Goal: Browse casually

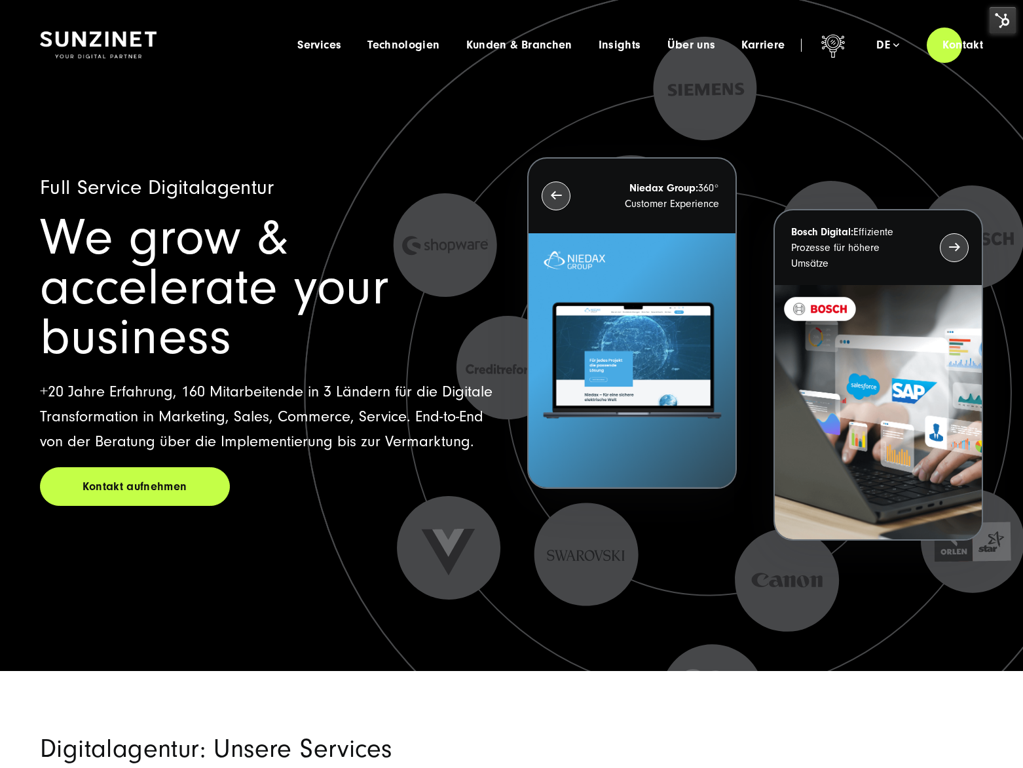
click at [116, 175] on h1 "Full Service Digitalagentur" at bounding box center [268, 187] width 456 height 25
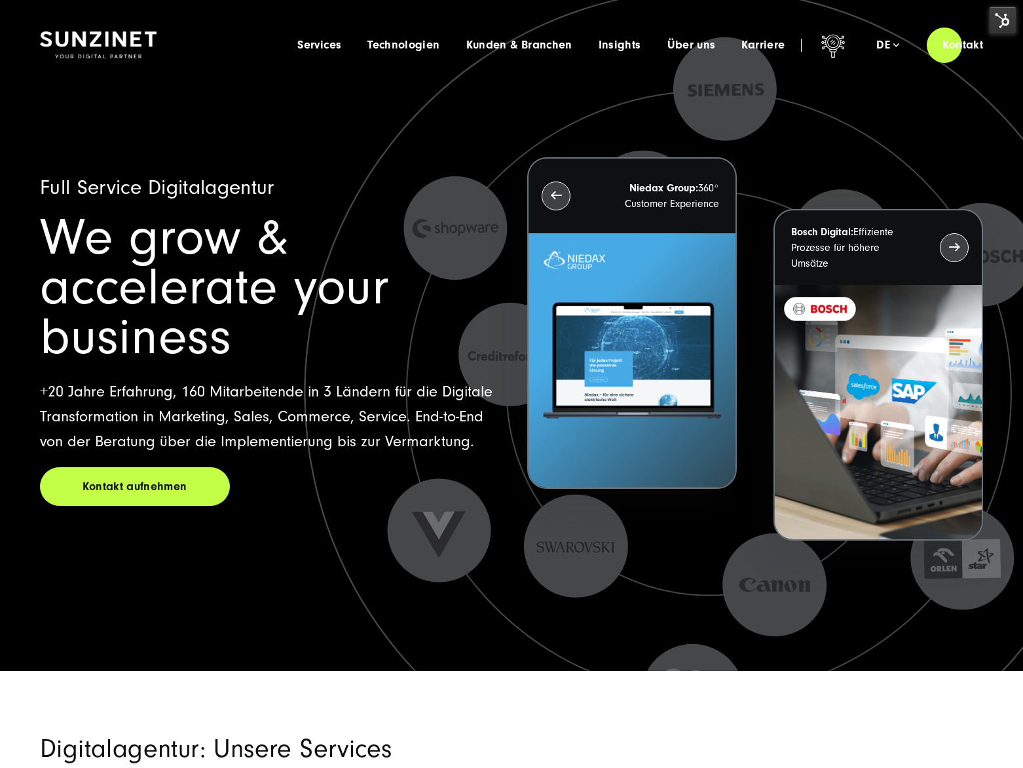
drag, startPoint x: 90, startPoint y: 196, endPoint x: 343, endPoint y: 434, distance: 347.1
click at [340, 436] on div "Full Service Digitalagentur We grow & accelerate your business +20 Jahre Erfahr…" at bounding box center [512, 380] width 996 height 581
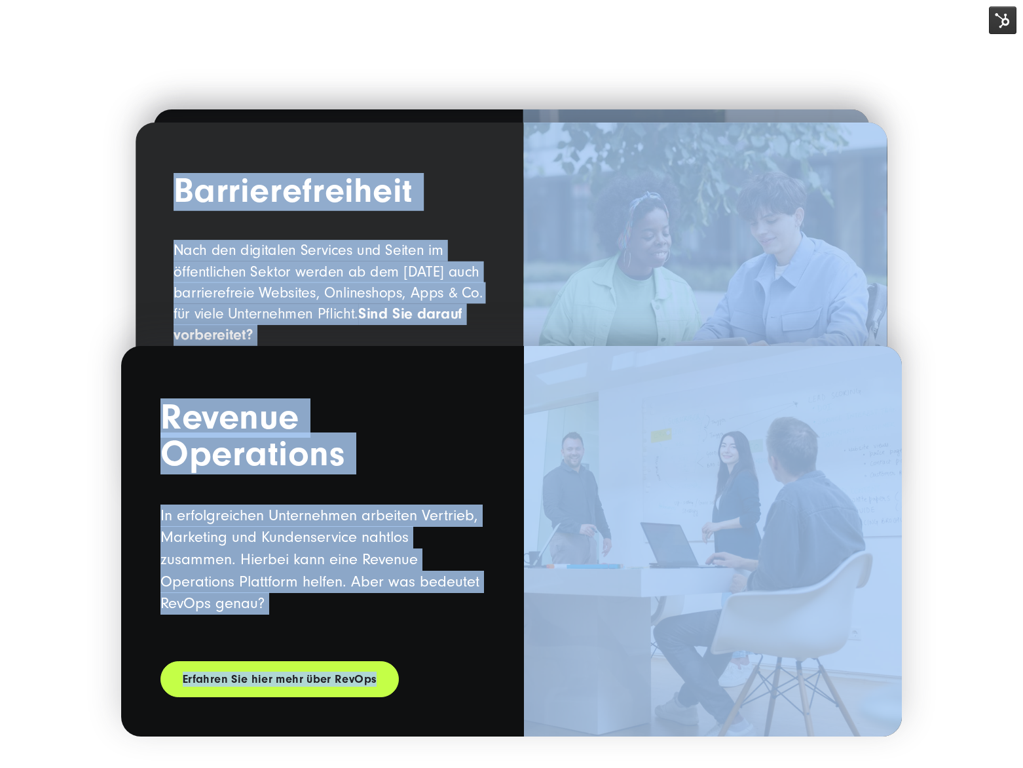
scroll to position [1986, 0]
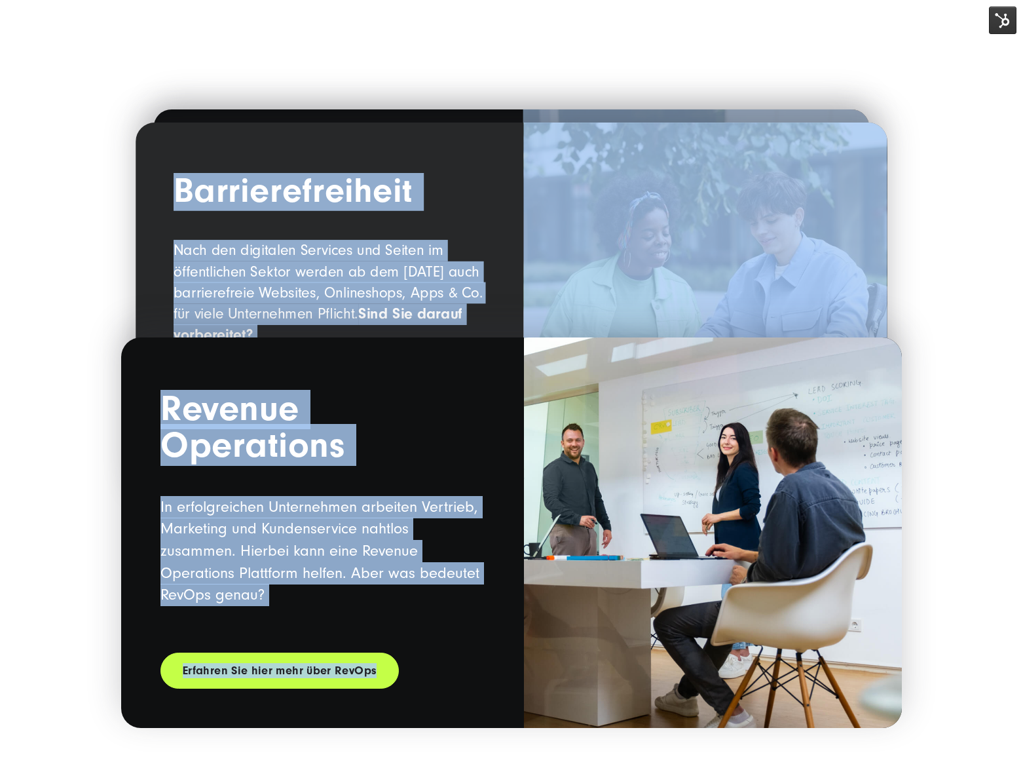
drag, startPoint x: 18, startPoint y: 33, endPoint x: 887, endPoint y: 590, distance: 1032.1
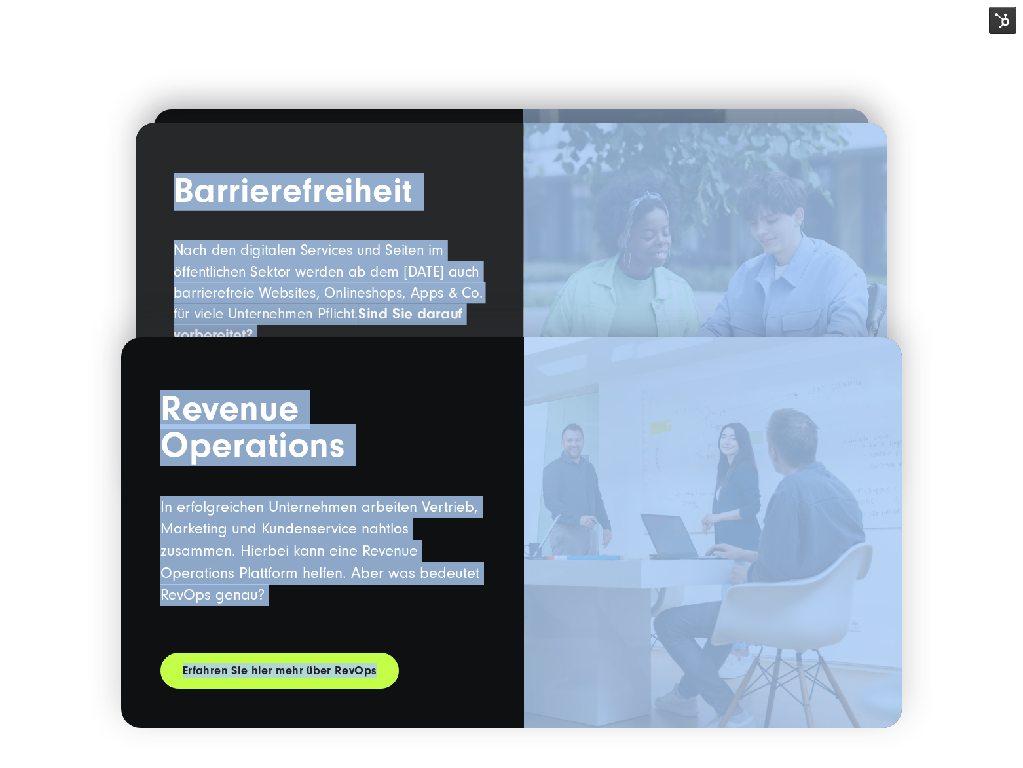
click at [113, 186] on div "Spotlight KI-Lösungen KI ist mehr als ein Buzzword: Wir arbeiten mit Ihnen zusa…" at bounding box center [512, 69] width 996 height 1281
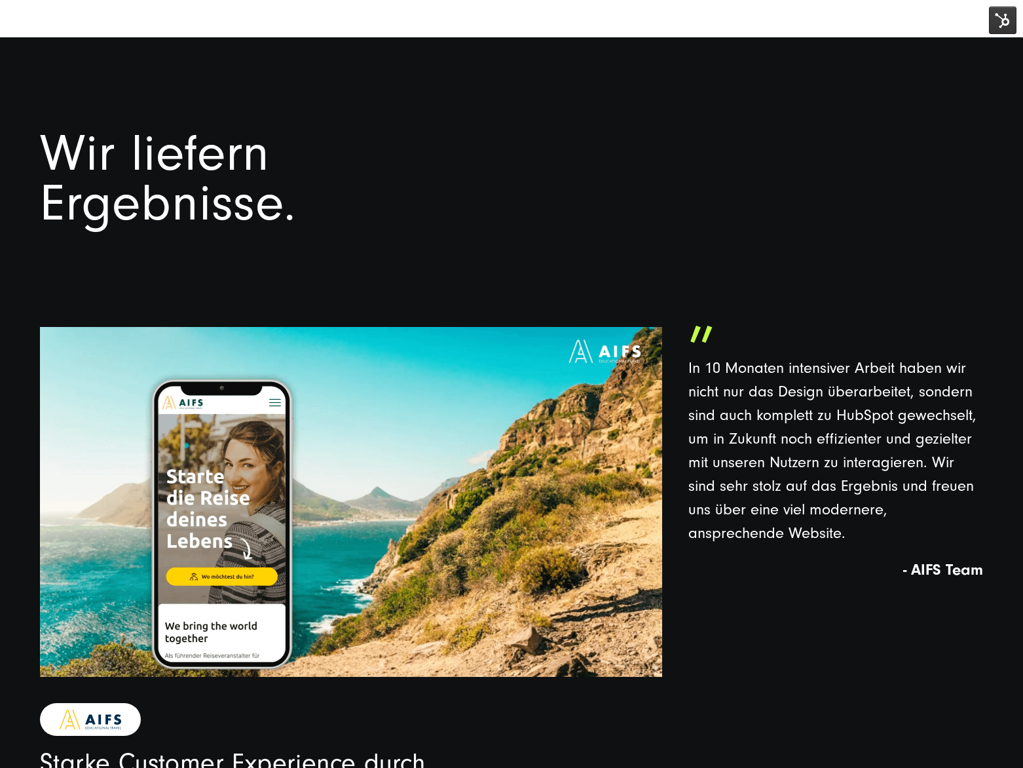
scroll to position [2875, 0]
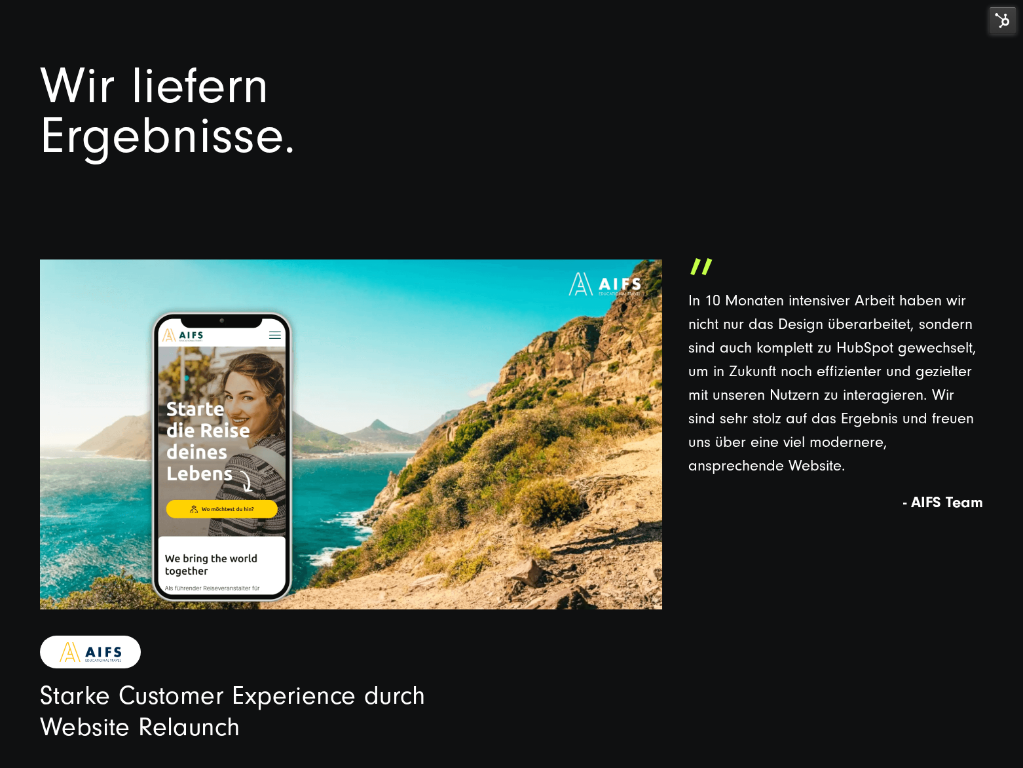
click at [50, 82] on h1 "Wir liefern Ergebnisse." at bounding box center [269, 112] width 459 height 100
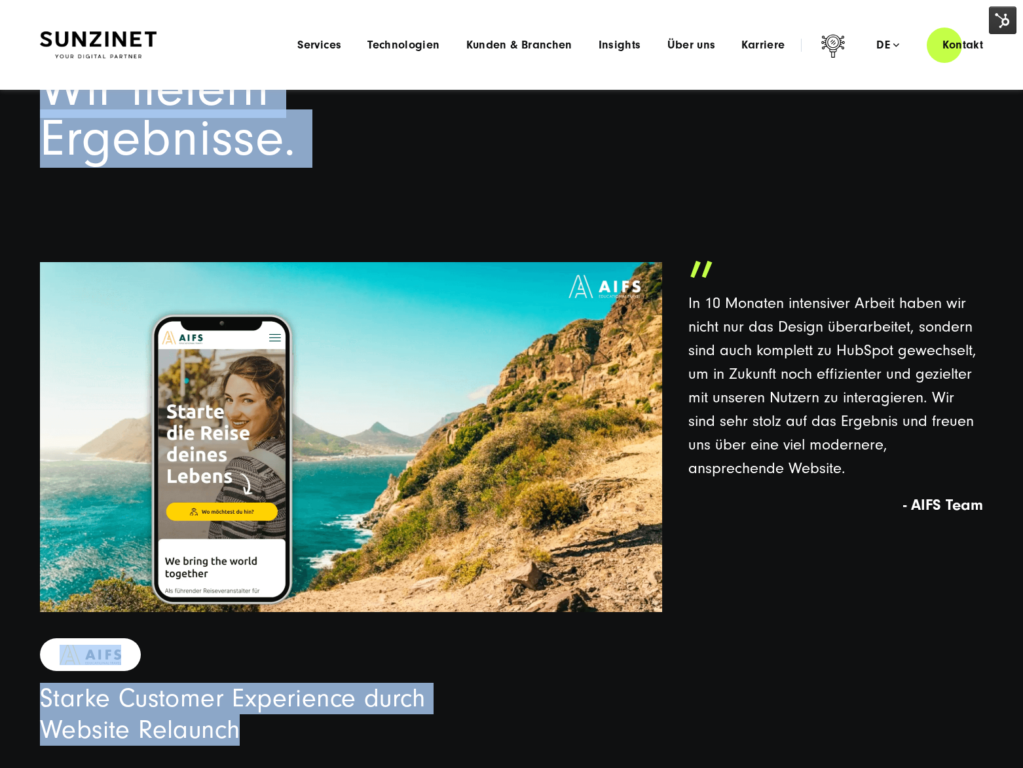
drag, startPoint x: 45, startPoint y: 78, endPoint x: 684, endPoint y: 257, distance: 664.1
